Goal: Find specific page/section: Find specific page/section

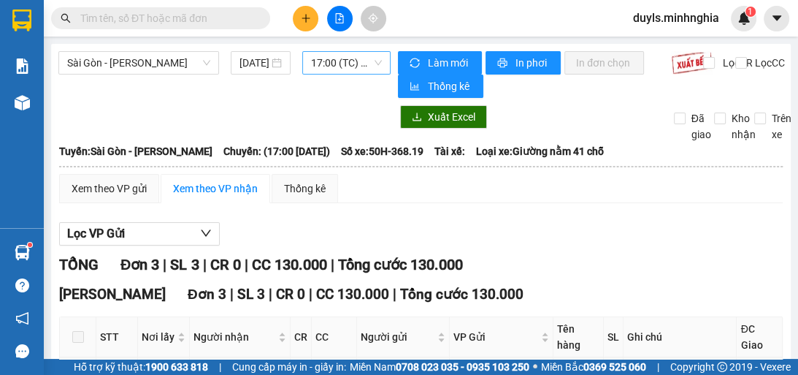
click at [315, 62] on span "17:00 (TC) - 50H-368.19" at bounding box center [346, 63] width 71 height 22
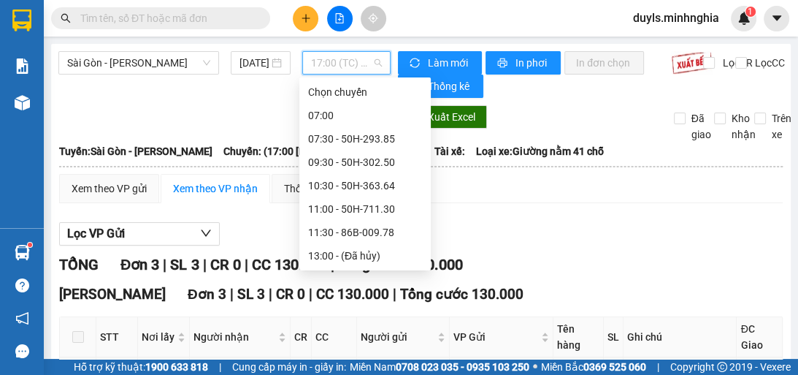
drag, startPoint x: 353, startPoint y: 118, endPoint x: 373, endPoint y: 117, distance: 19.8
click at [353, 271] on div "14:30 - 50H-300.42" at bounding box center [365, 279] width 114 height 16
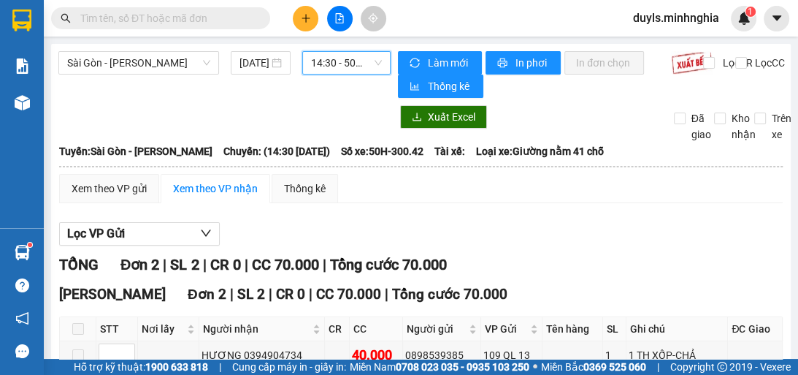
scroll to position [112, 0]
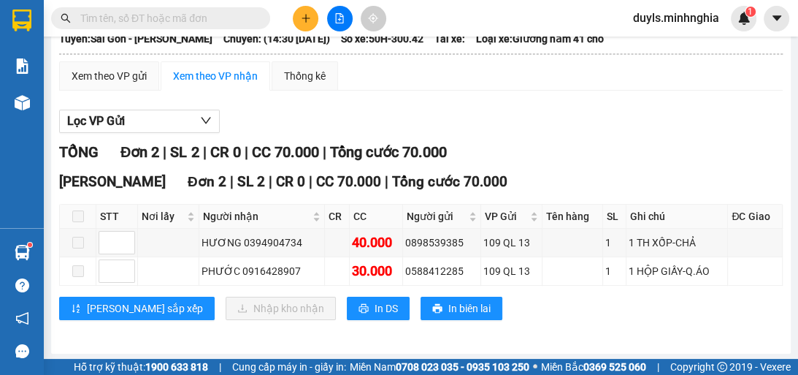
click at [637, 129] on div "Lọc VP Gửi" at bounding box center [421, 122] width 724 height 24
click at [509, 311] on div "[PERSON_NAME] sắp xếp Nhập kho nhận In DS In biên lai" at bounding box center [421, 307] width 724 height 23
click at [554, 153] on div "TỔNG Đơn 2 | SL 2 | CR 0 | CC 70.000 | Tổng cước 70.000" at bounding box center [421, 152] width 724 height 23
click at [618, 114] on div "Lọc VP Gửi" at bounding box center [421, 122] width 724 height 24
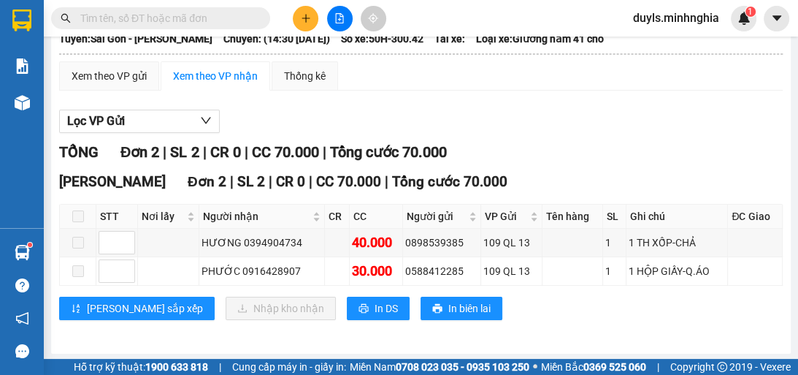
click at [618, 114] on div "Lọc VP Gửi" at bounding box center [421, 122] width 724 height 24
click at [616, 115] on div "Lọc VP Gửi" at bounding box center [421, 122] width 724 height 24
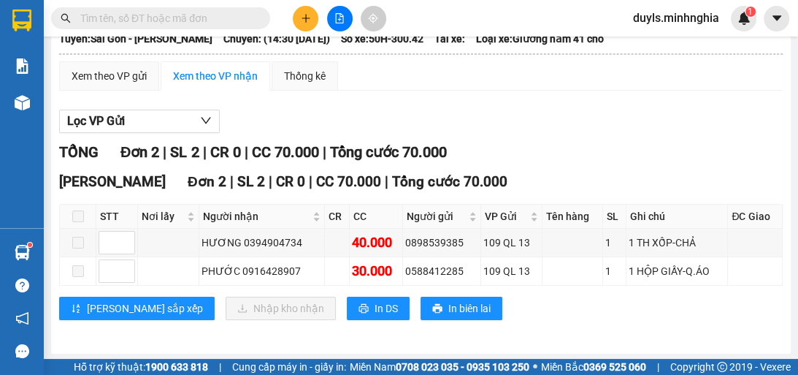
click at [616, 115] on div "Lọc VP Gửi" at bounding box center [421, 122] width 724 height 24
click at [616, 133] on div at bounding box center [421, 133] width 724 height 1
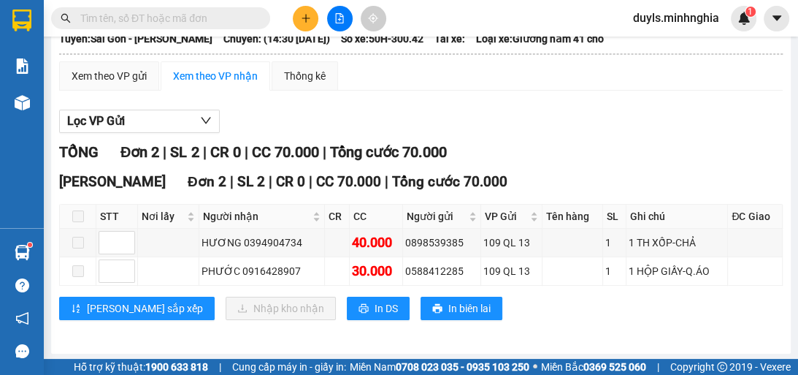
click at [616, 133] on div at bounding box center [421, 133] width 724 height 1
click at [692, 107] on div "Lọc VP Gửi TỔNG Đơn 2 | SL 2 | CR 0 | CC 70.000 | Tổng cước 70.000 [GEOGRAPHIC…" at bounding box center [421, 220] width 724 height 236
